Goal: Navigation & Orientation: Find specific page/section

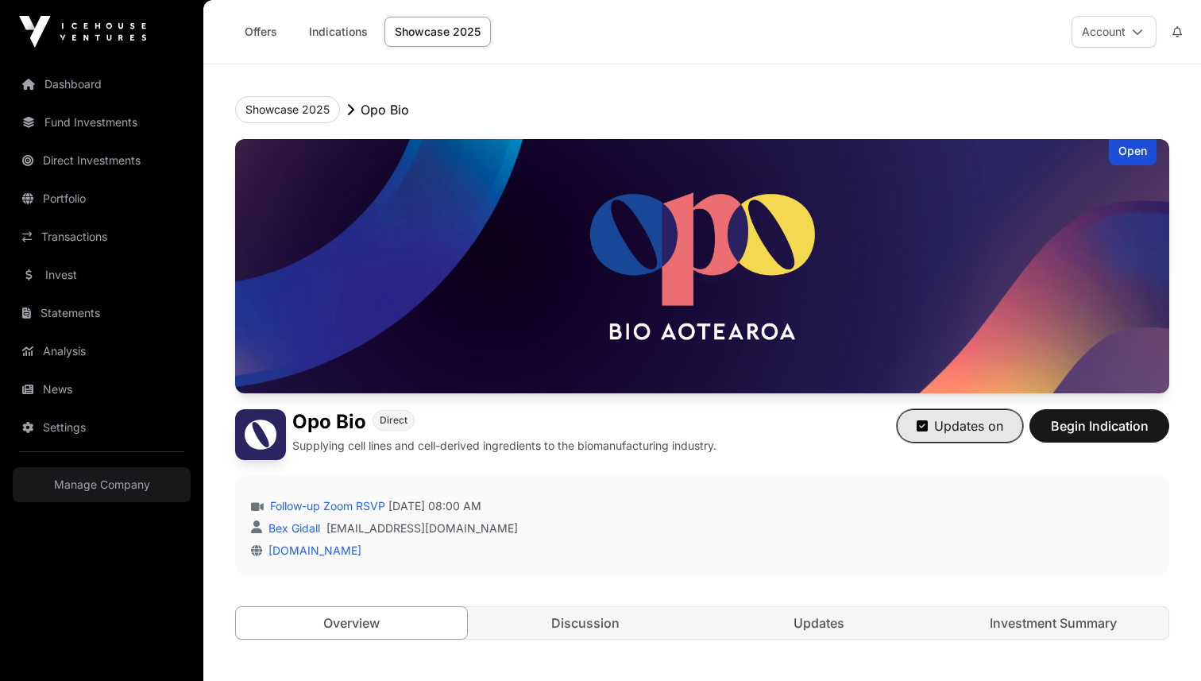
click at [922, 421] on icon "button" at bounding box center [922, 425] width 11 height 13
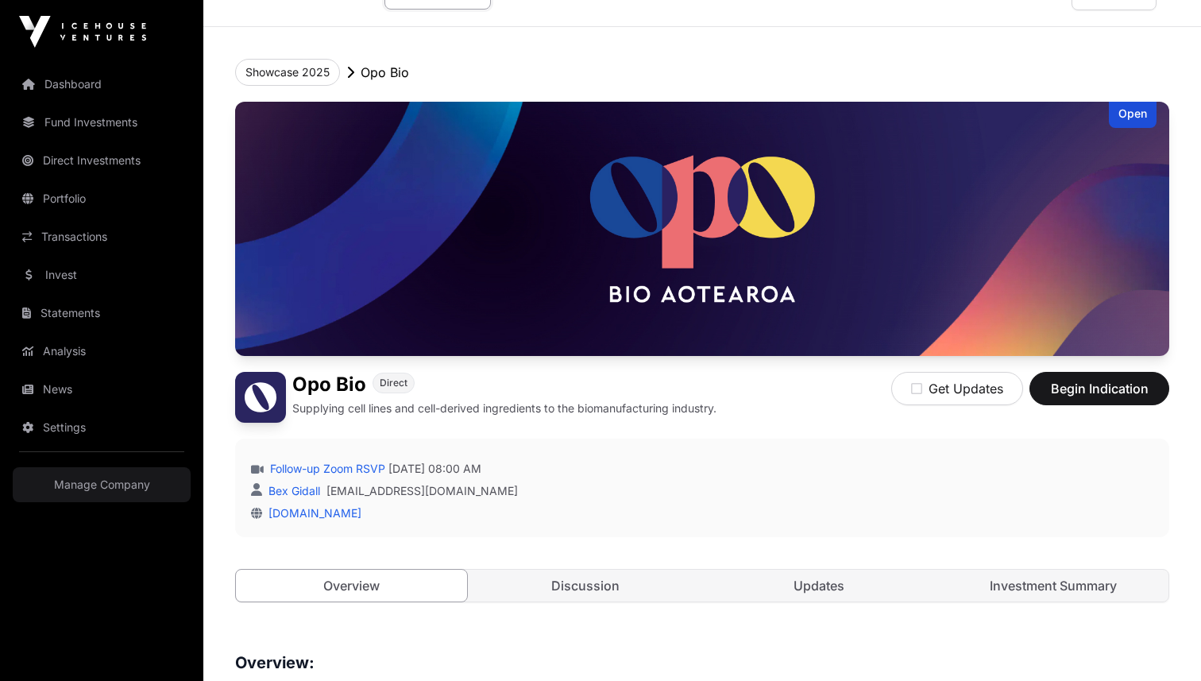
scroll to position [41, 0]
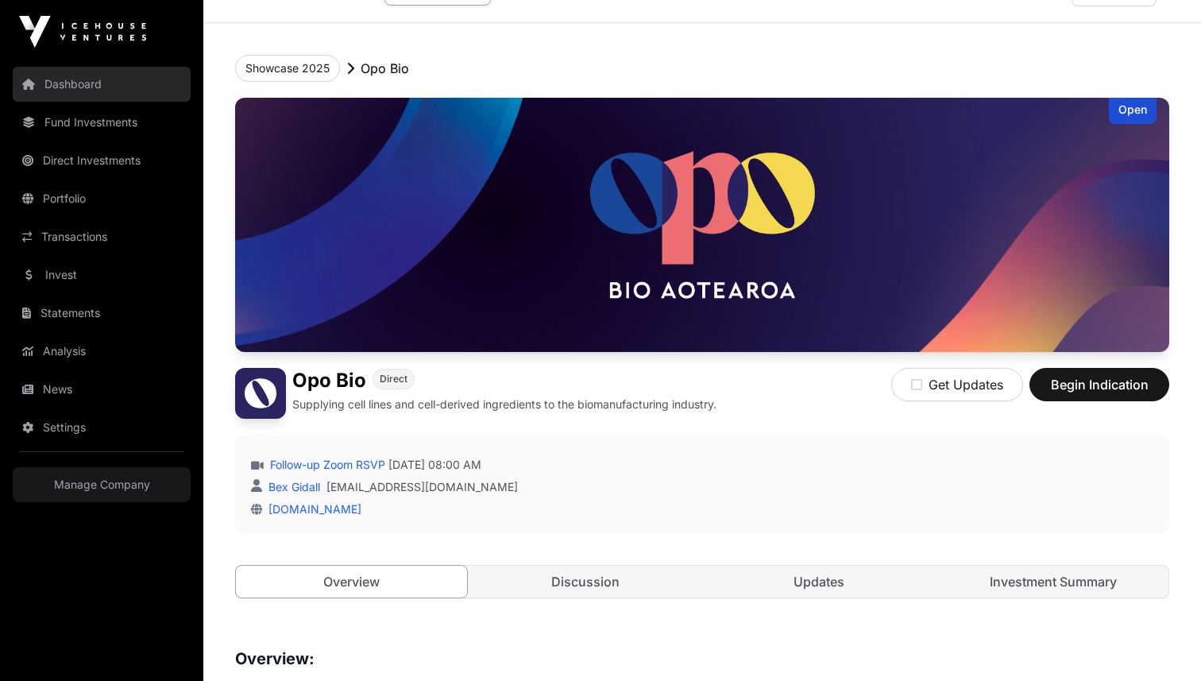
click at [70, 96] on link "Dashboard" at bounding box center [102, 84] width 178 height 35
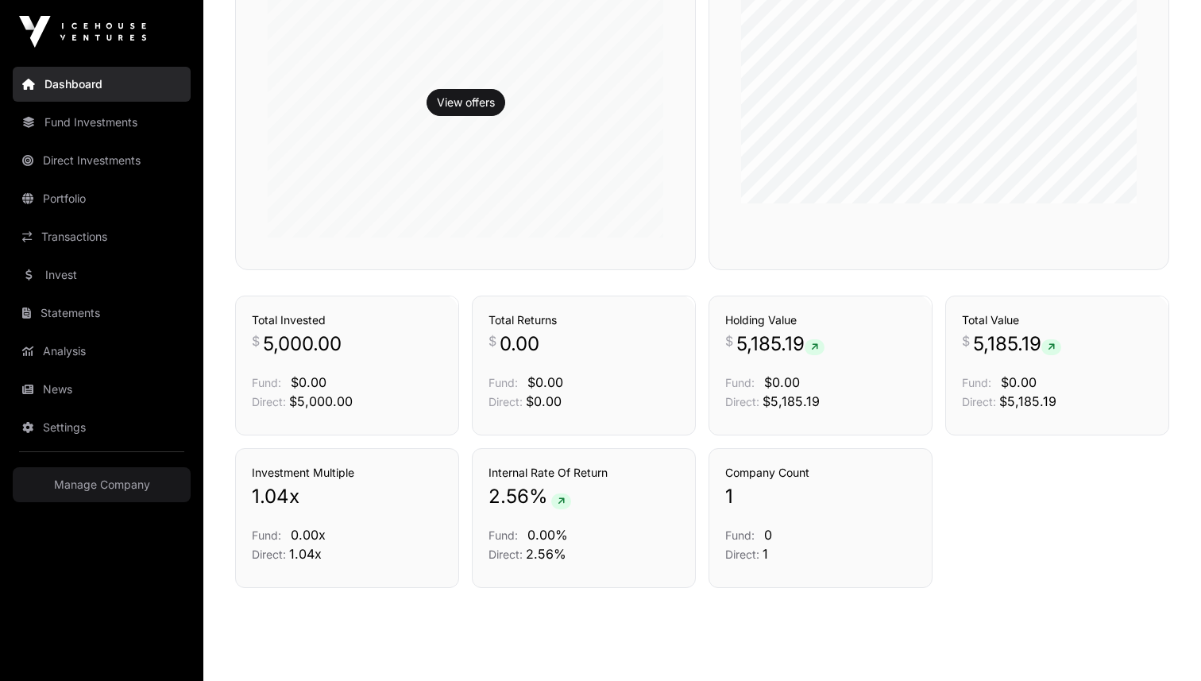
scroll to position [1023, 0]
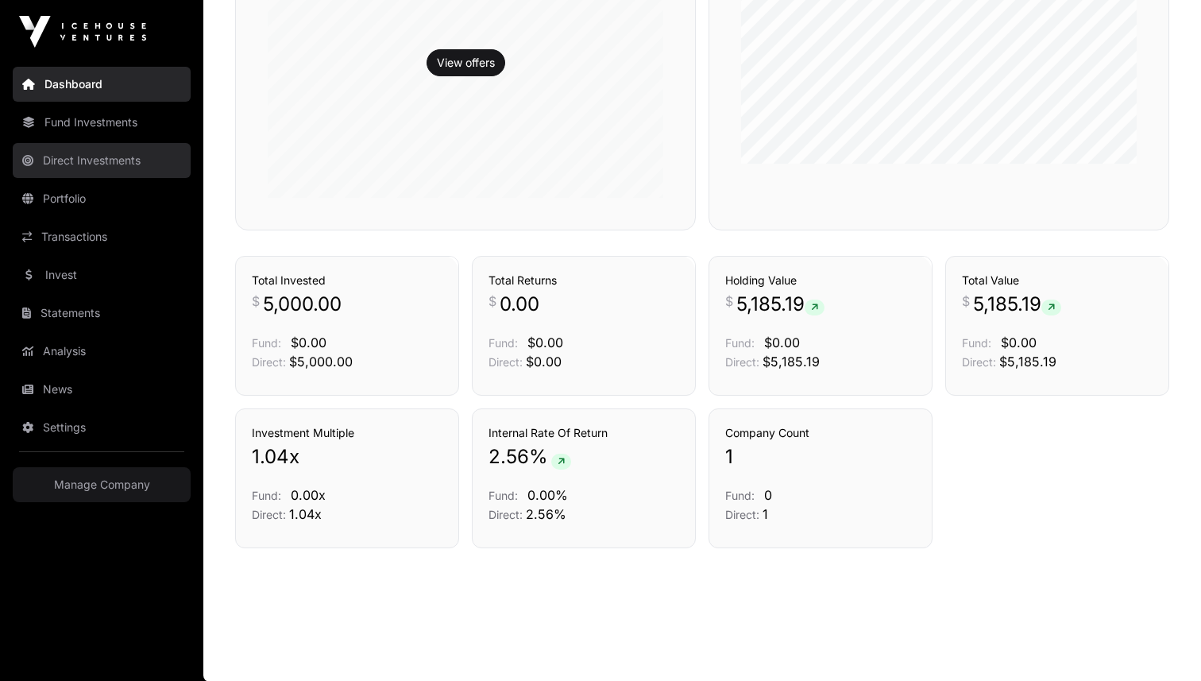
click at [87, 172] on link "Direct Investments" at bounding box center [102, 160] width 178 height 35
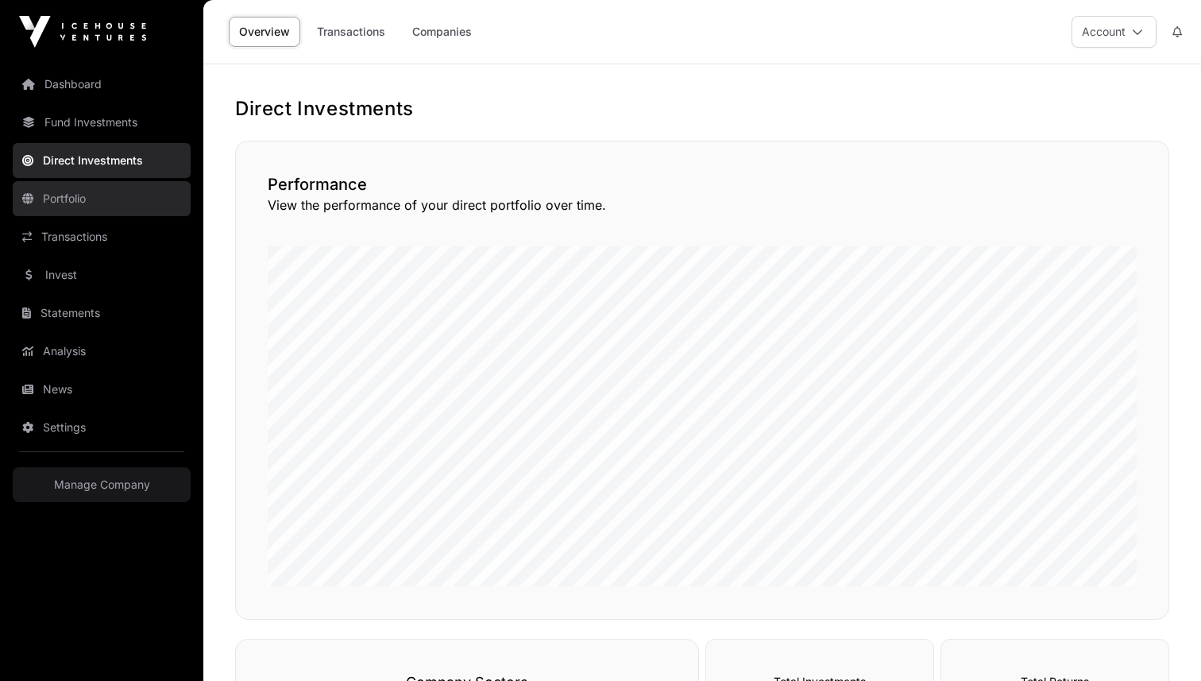
click at [68, 198] on link "Portfolio" at bounding box center [102, 198] width 178 height 35
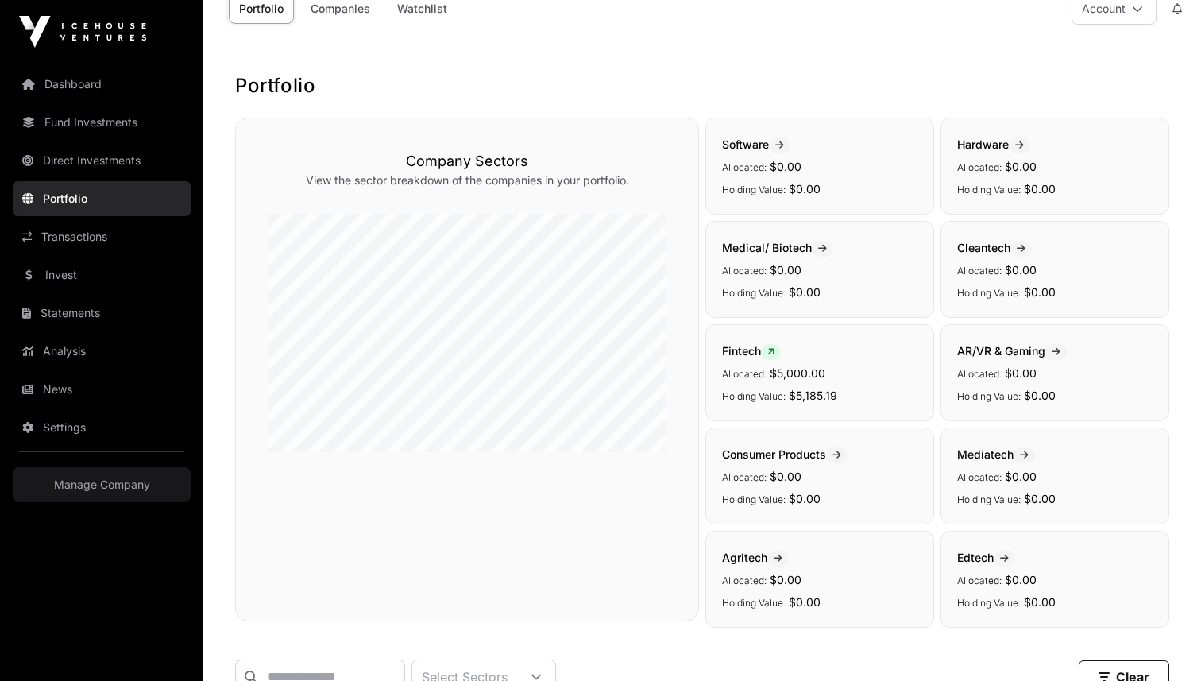
scroll to position [25, 0]
click at [64, 84] on link "Dashboard" at bounding box center [102, 84] width 178 height 35
